Goal: Transaction & Acquisition: Purchase product/service

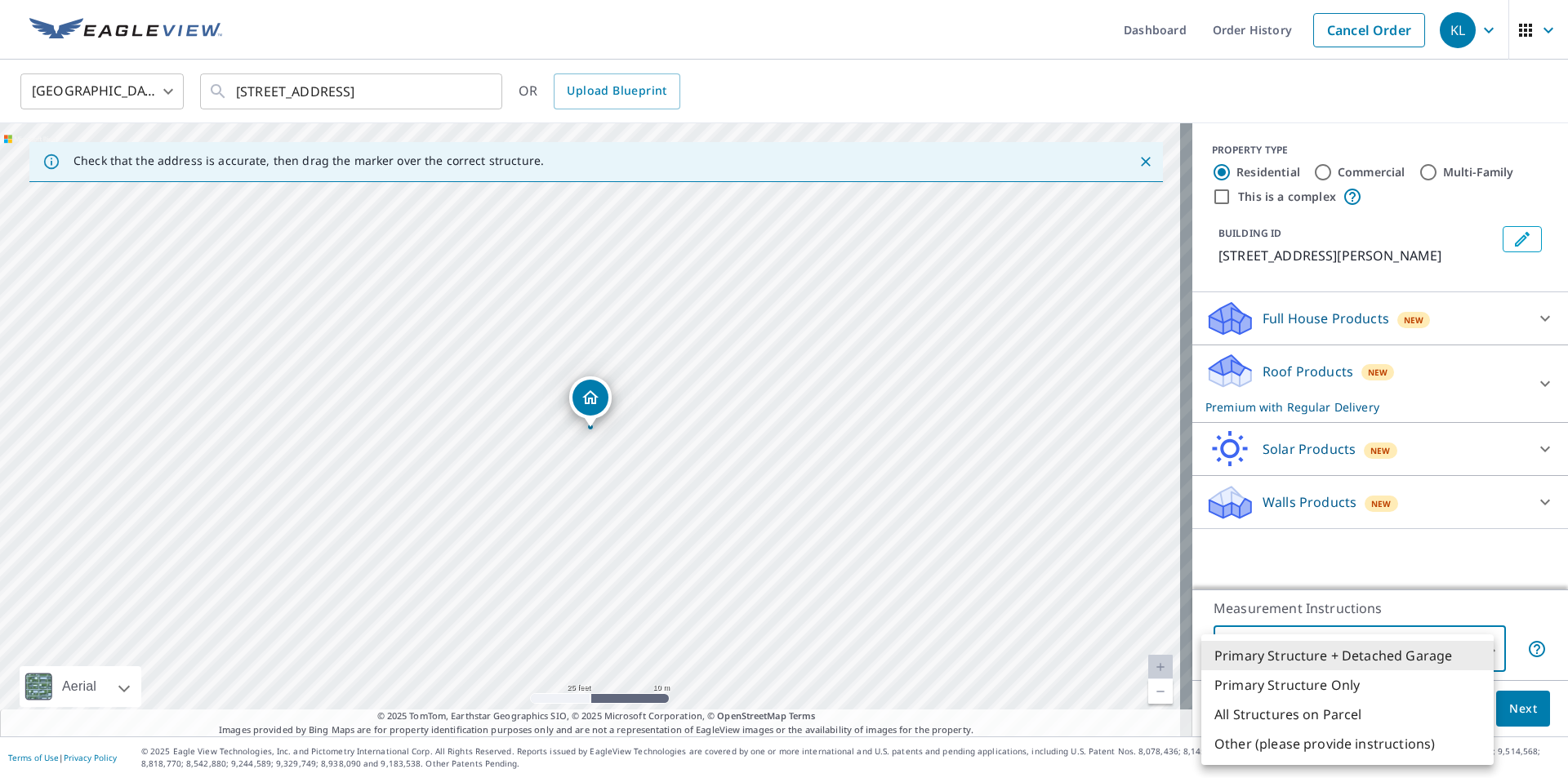
click at [1350, 645] on body "KL KL Dashboard Order History Cancel Order KL [GEOGRAPHIC_DATA] [GEOGRAPHIC_DAT…" at bounding box center [784, 389] width 1568 height 778
click at [1354, 26] on div at bounding box center [784, 389] width 1568 height 778
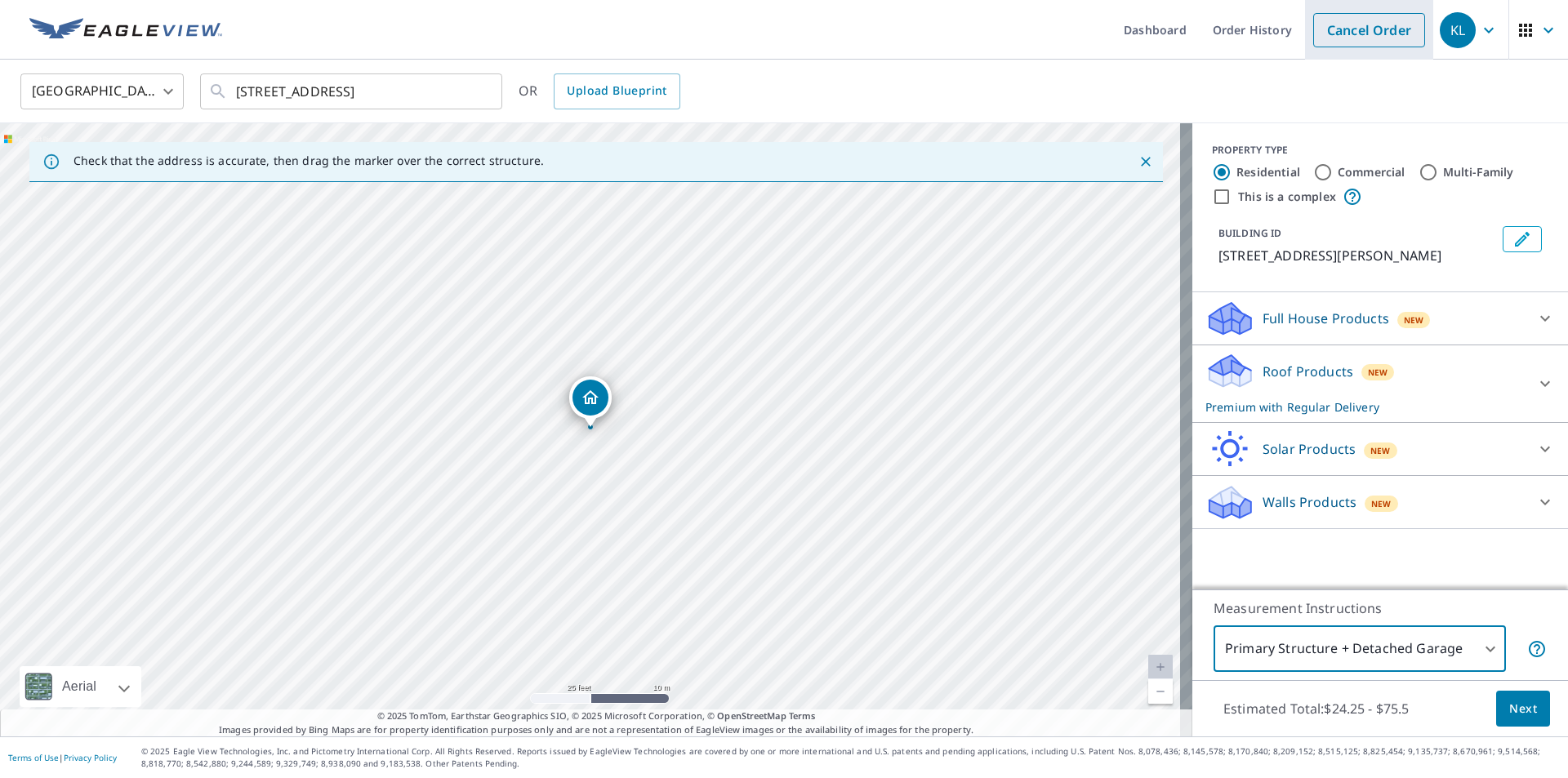
click at [1340, 26] on link "Cancel Order" at bounding box center [1370, 29] width 112 height 34
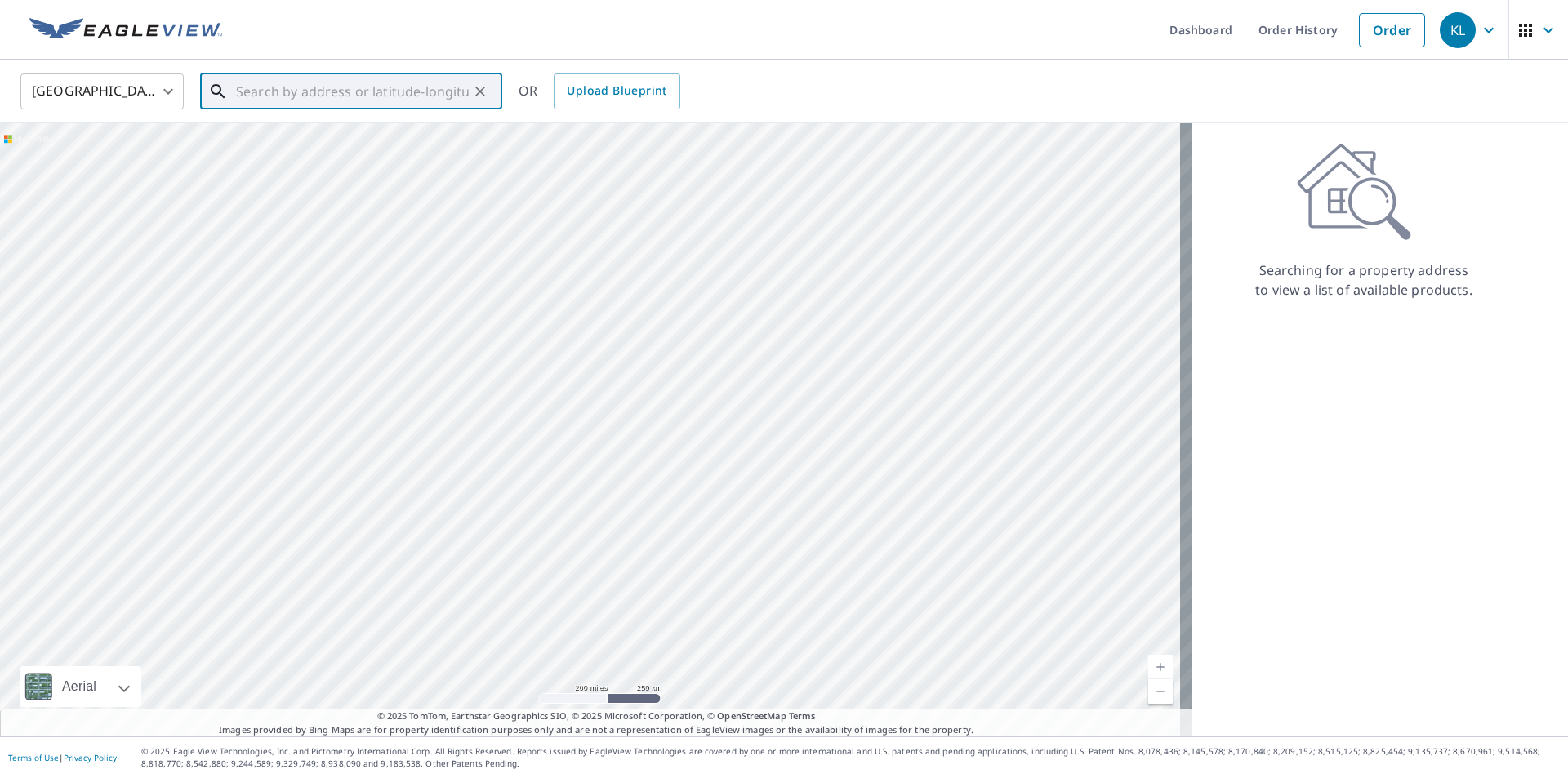
click at [384, 90] on input "text" at bounding box center [352, 91] width 233 height 46
click at [284, 149] on p "[GEOGRAPHIC_DATA]" at bounding box center [360, 157] width 256 height 17
type input "[STREET_ADDRESS]"
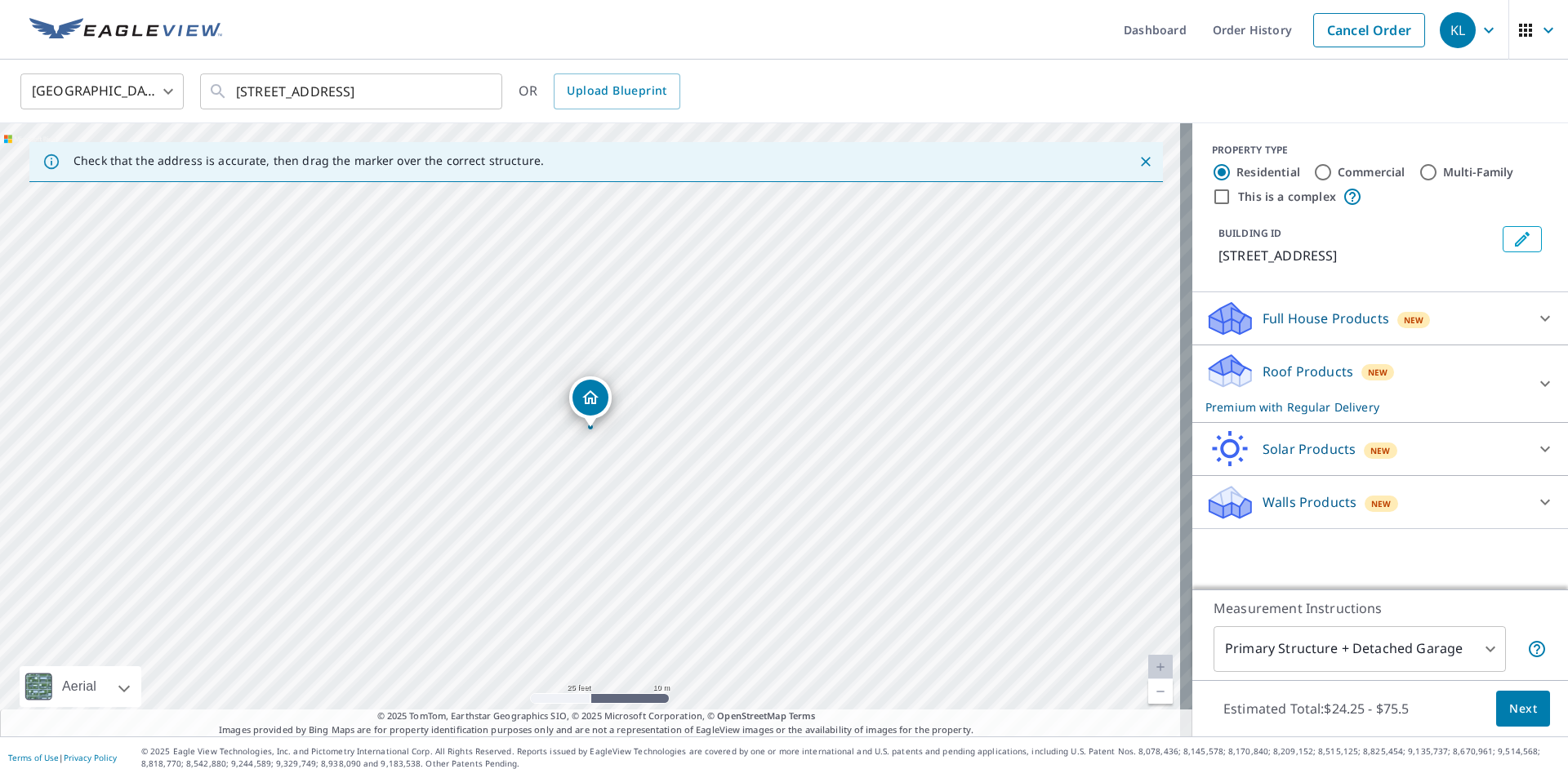
click at [1280, 481] on div "Walls Products New Walls, Windows & Doors $67.5 Walls $40" at bounding box center [1380, 502] width 376 height 53
click at [1176, 503] on div "[STREET_ADDRESS]" at bounding box center [596, 430] width 1192 height 613
click at [1210, 504] on icon at bounding box center [1230, 508] width 41 height 20
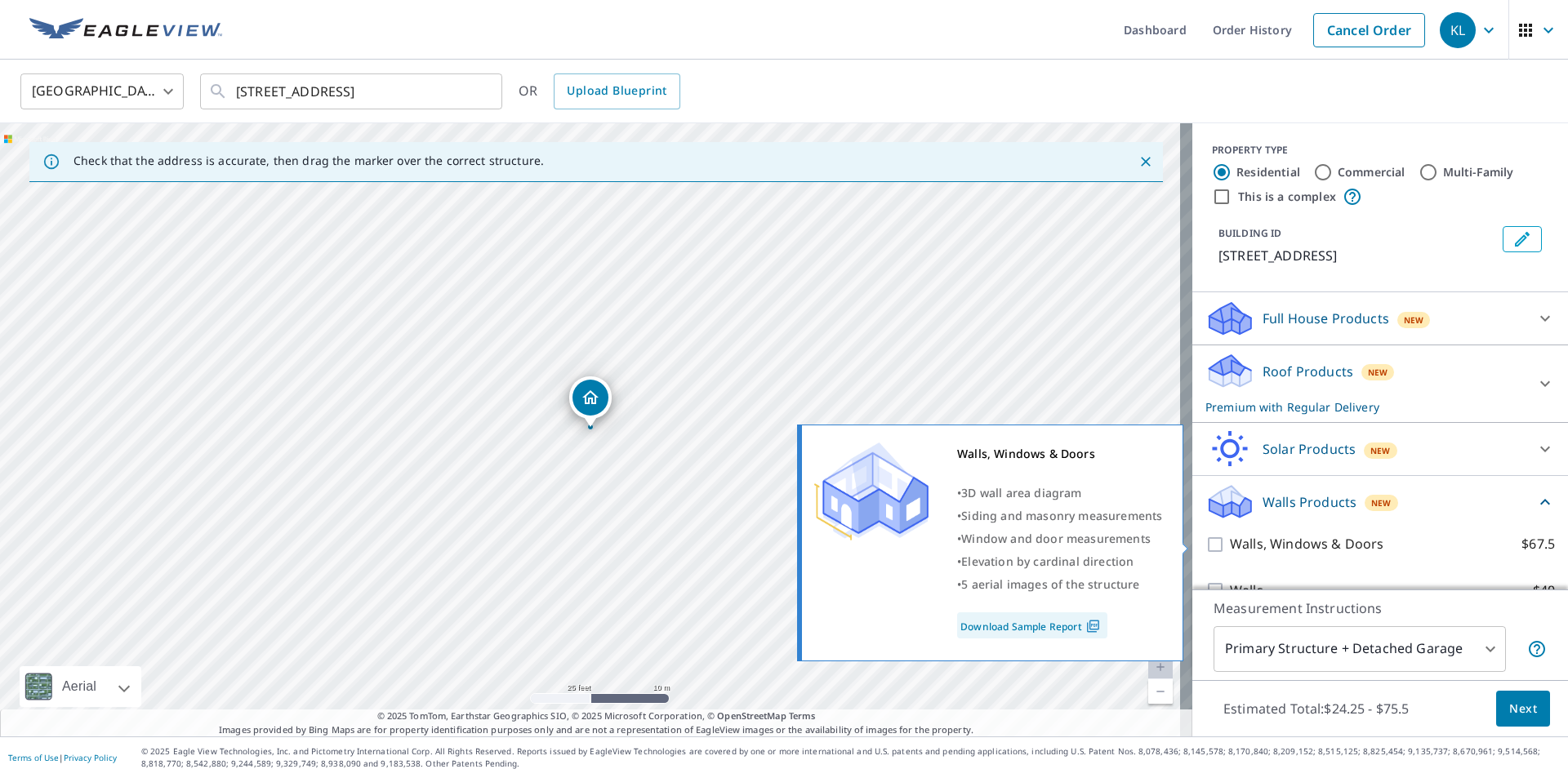
scroll to position [31, 0]
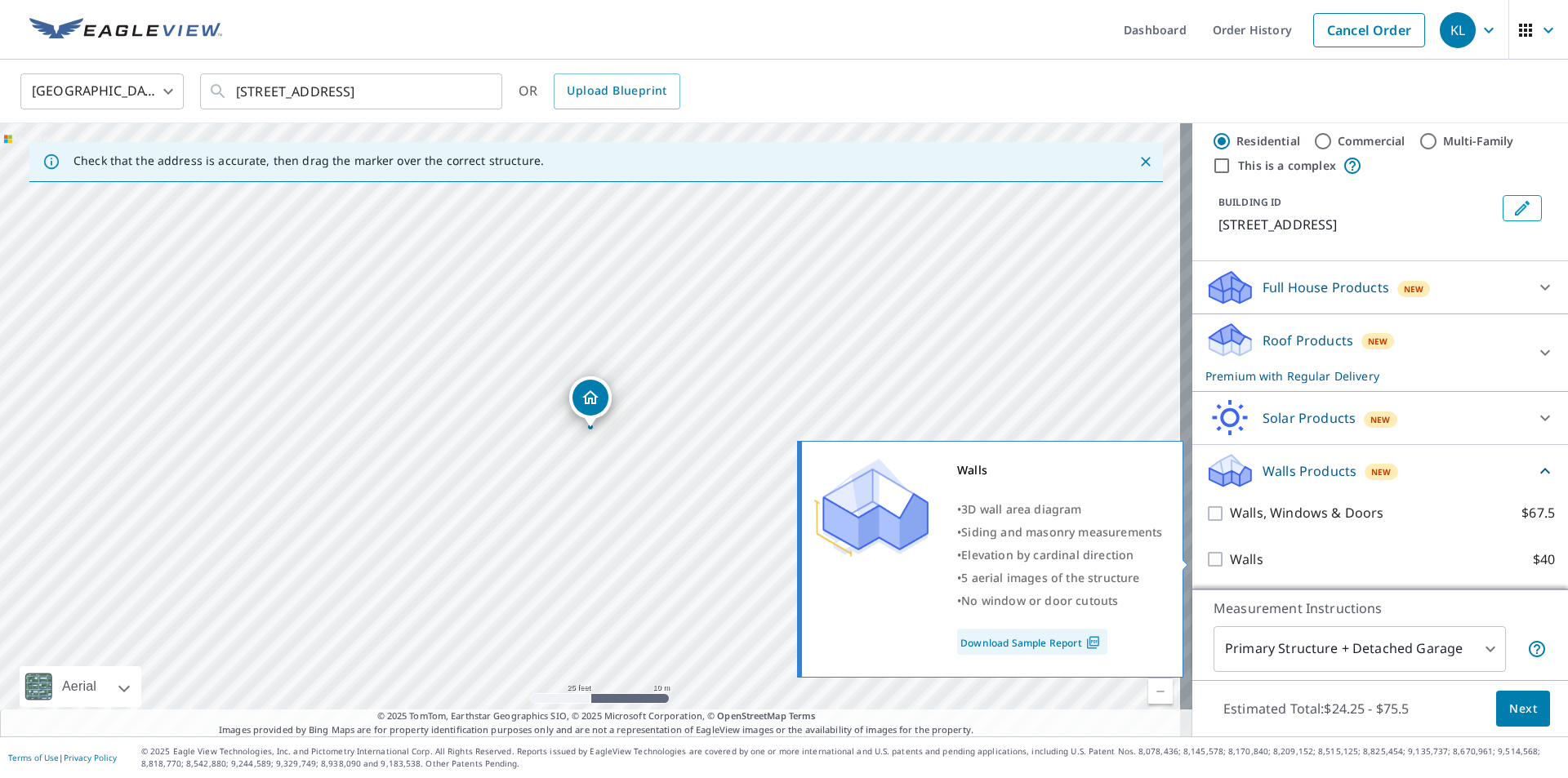
click at [1206, 556] on input "Walls $40" at bounding box center [1218, 559] width 25 height 20
checkbox input "true"
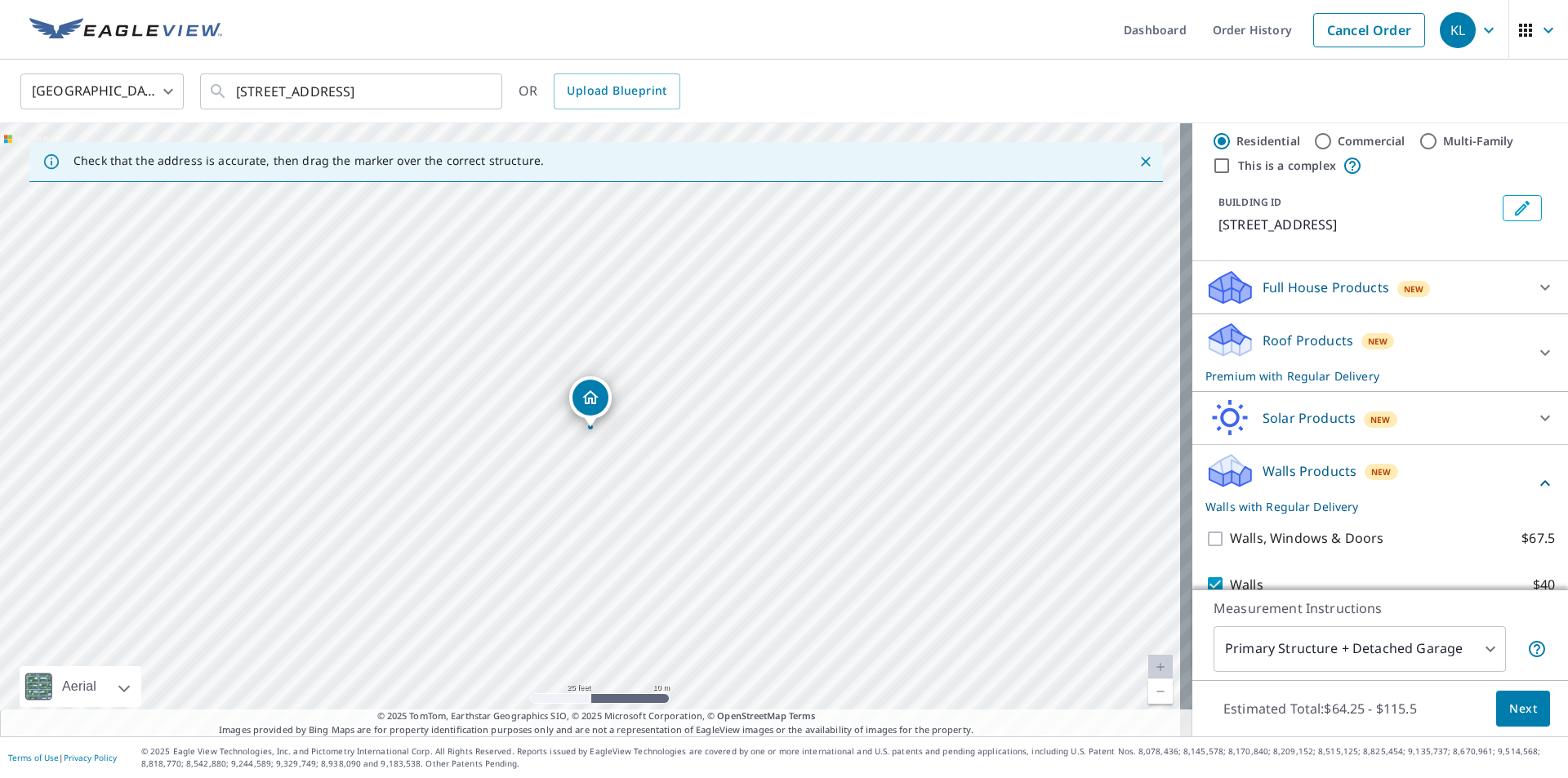
click at [1266, 645] on body "KL KL Dashboard Order History Cancel Order KL [GEOGRAPHIC_DATA] [GEOGRAPHIC_DAT…" at bounding box center [784, 389] width 1568 height 778
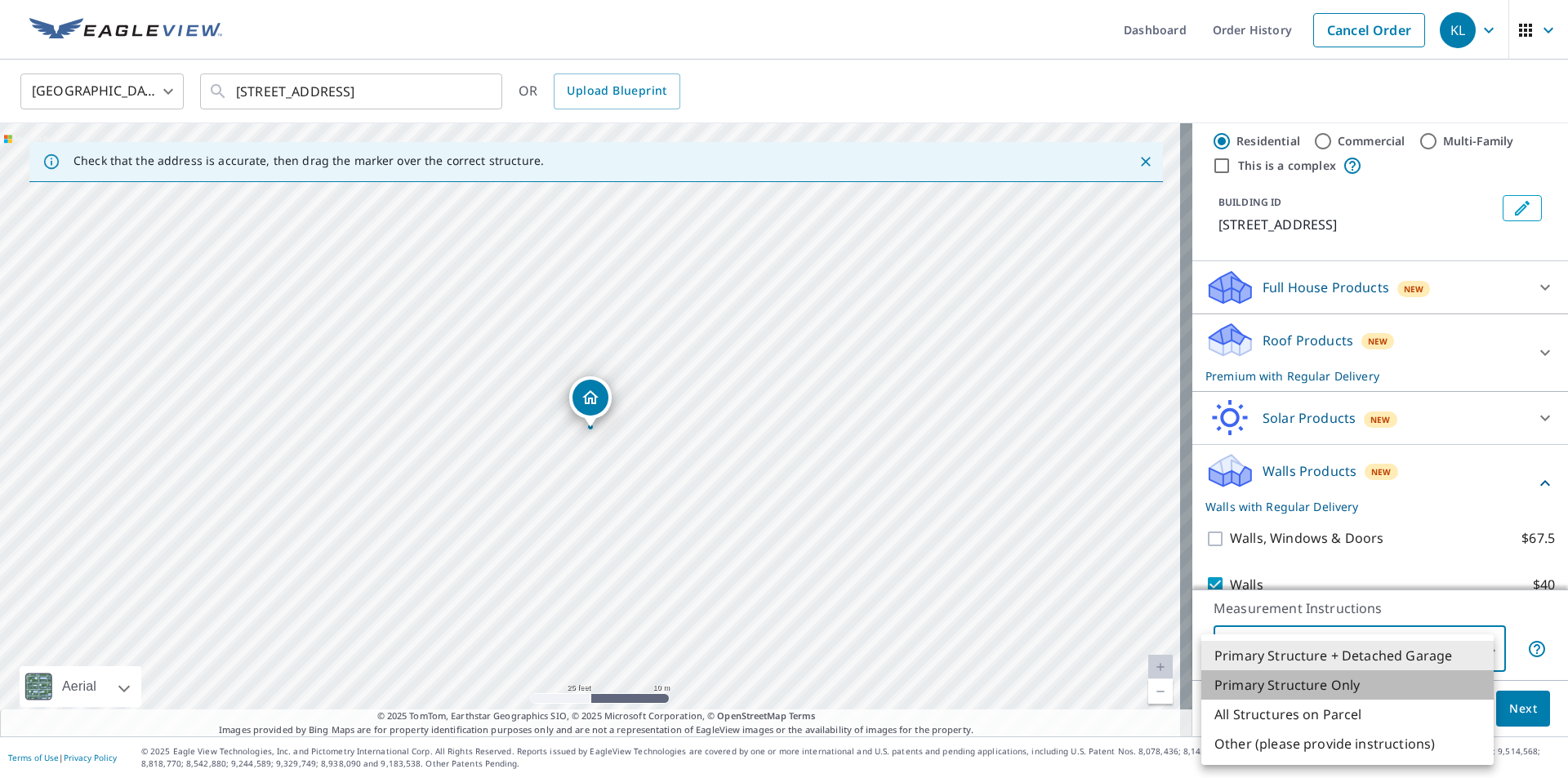
click at [1276, 684] on li "Primary Structure Only" at bounding box center [1348, 686] width 292 height 29
type input "2"
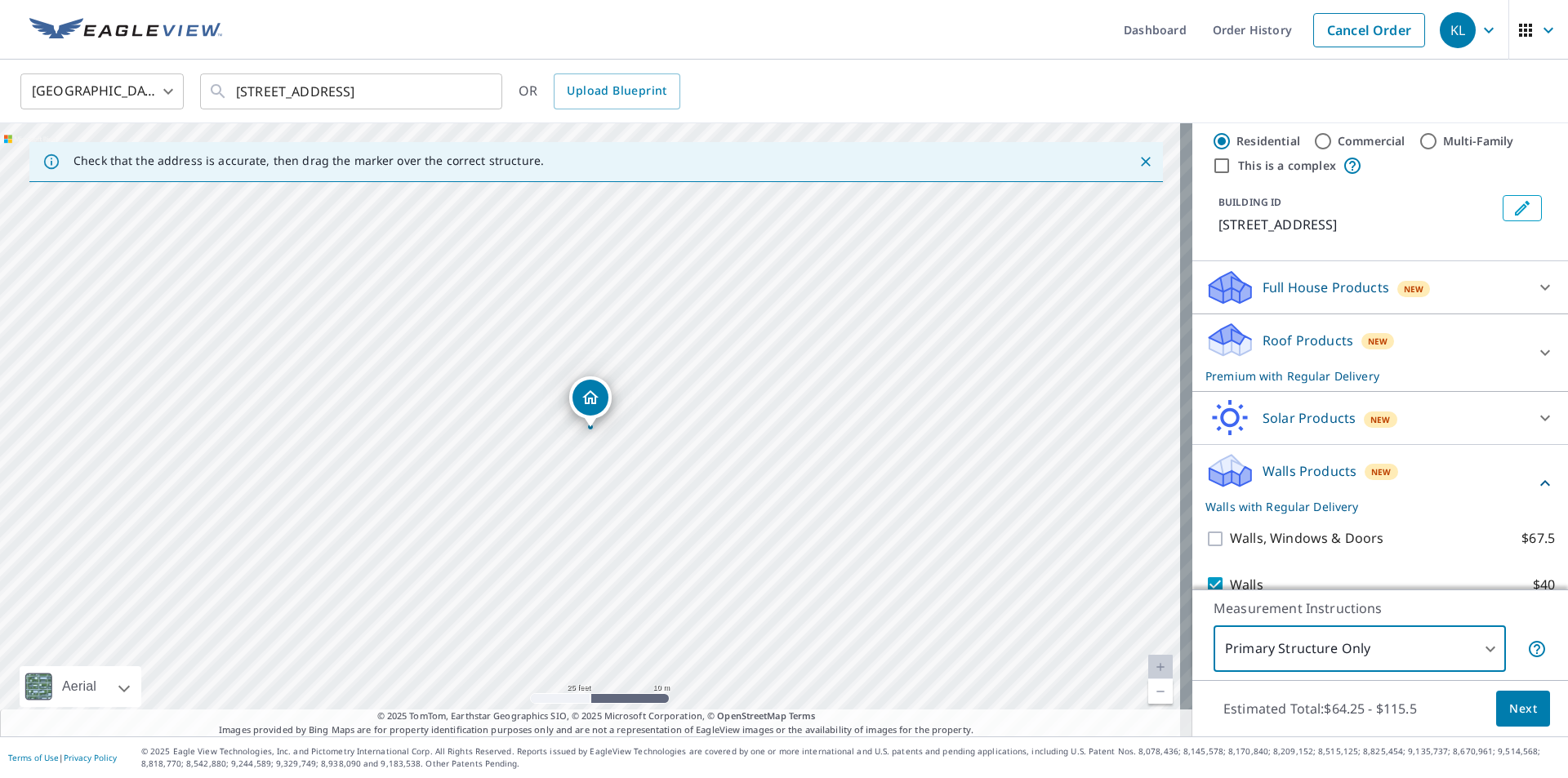
click at [1515, 706] on span "Next" at bounding box center [1524, 709] width 27 height 21
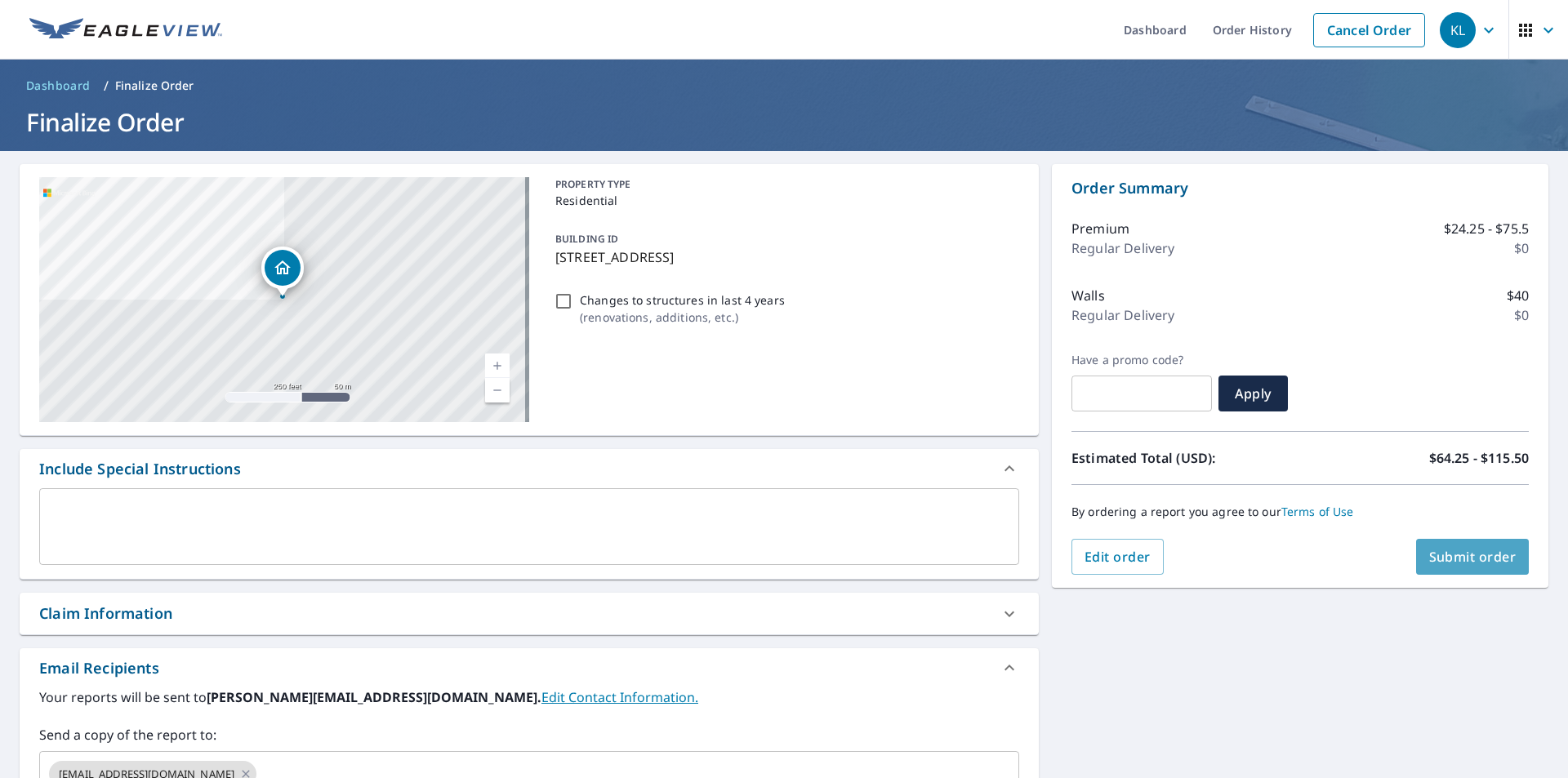
click at [1436, 558] on span "Submit order" at bounding box center [1473, 557] width 87 height 18
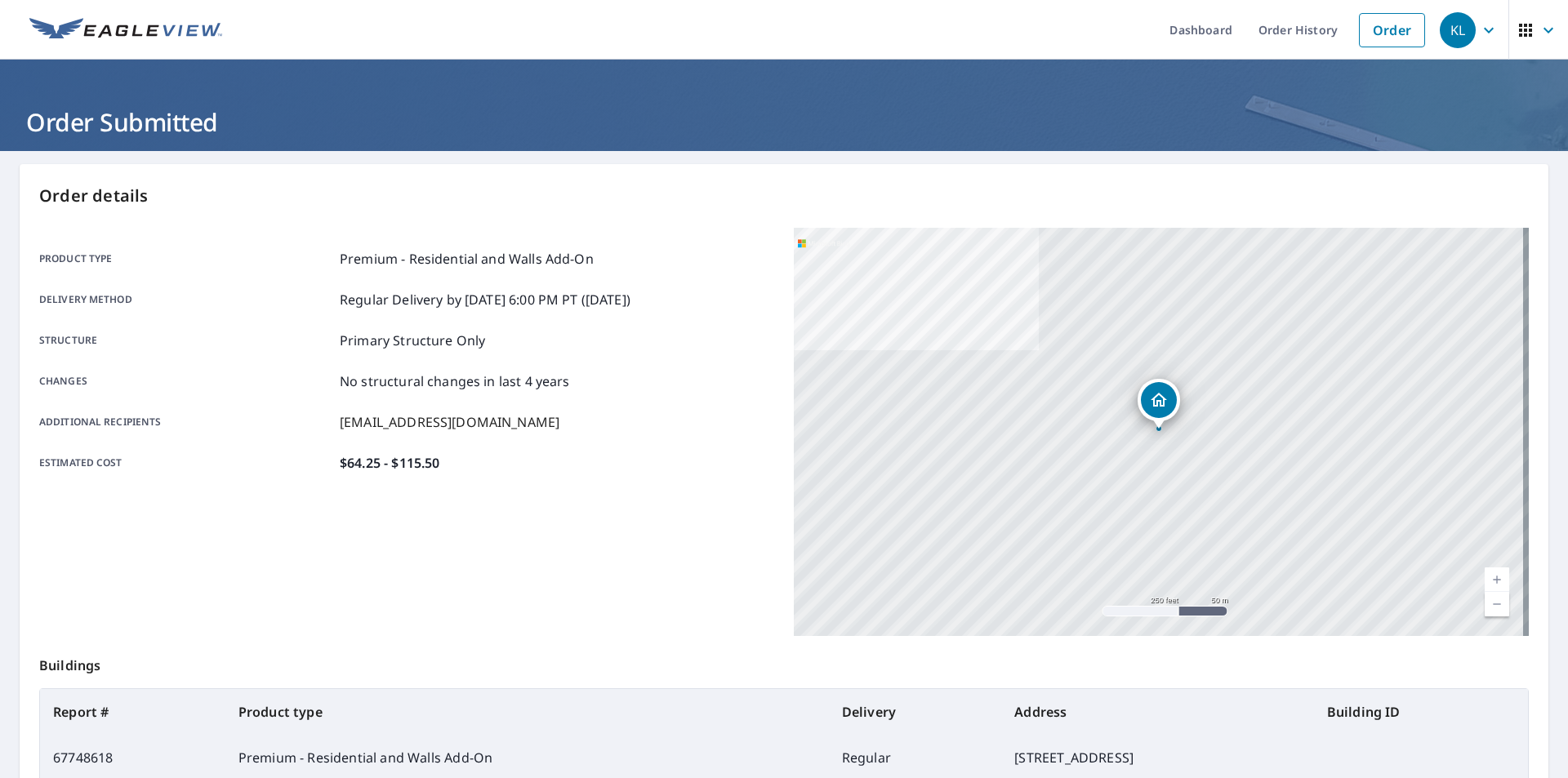
scroll to position [182, 0]
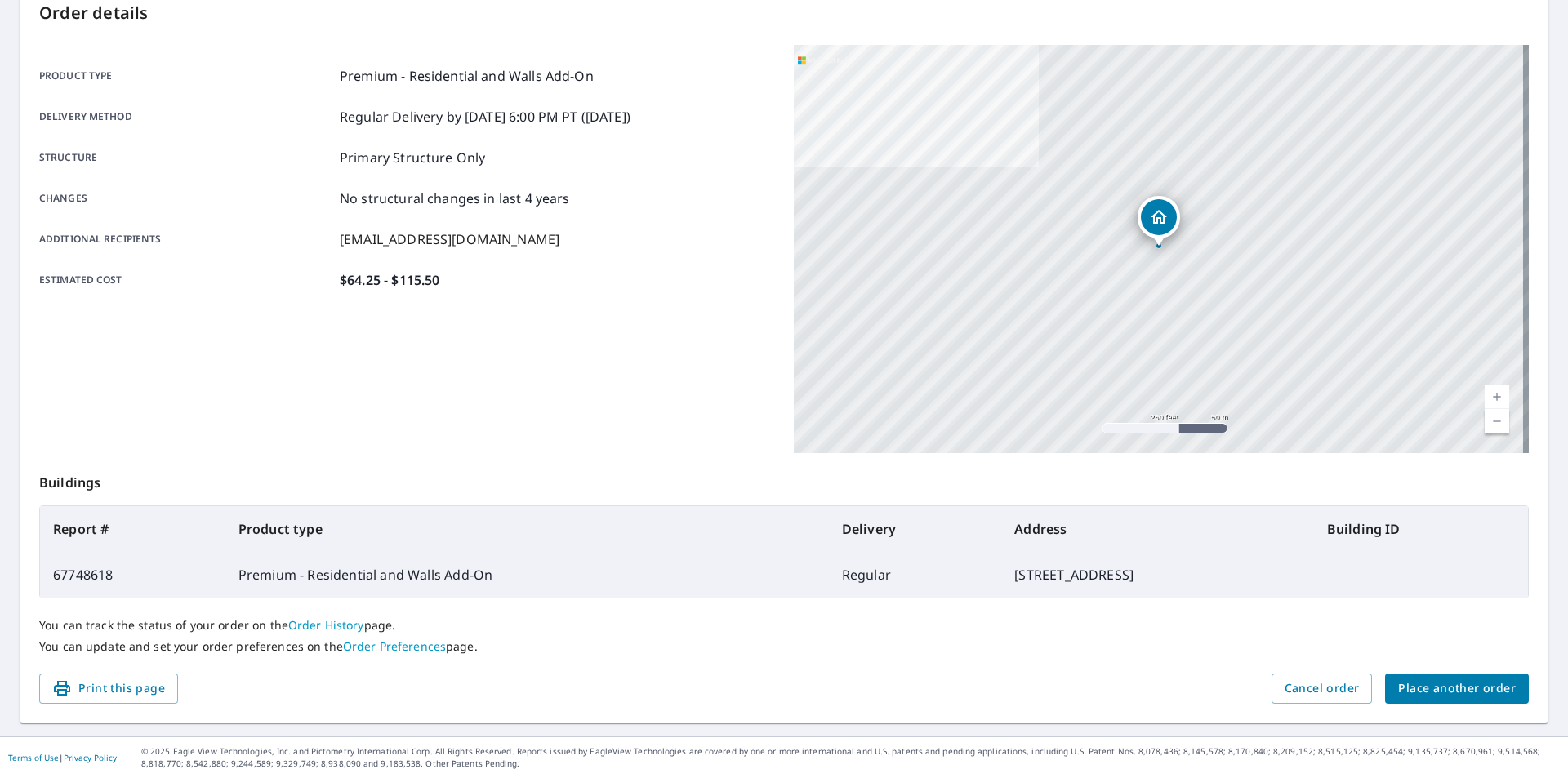
click at [1398, 687] on span "Place another order" at bounding box center [1457, 689] width 118 height 21
